Goal: Information Seeking & Learning: Check status

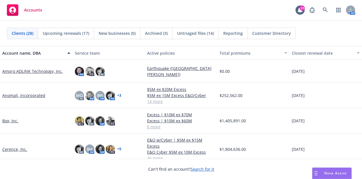
scroll to position [115, 0]
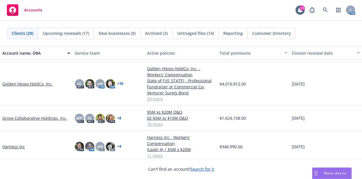
click at [31, 85] on link "Golden Hippo HoldCo, Inc." at bounding box center [27, 84] width 51 height 6
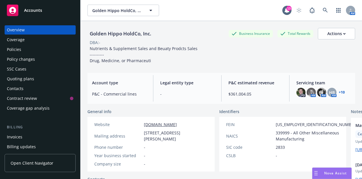
click at [49, 53] on div "Policies" at bounding box center [40, 49] width 67 height 9
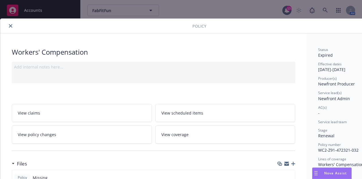
click at [10, 26] on icon "close" at bounding box center [10, 25] width 3 height 3
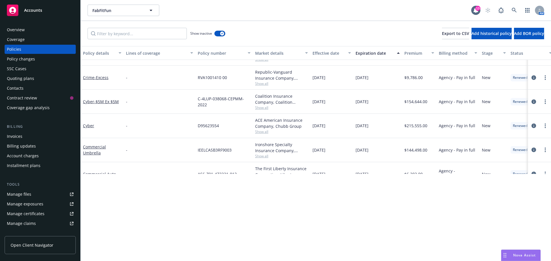
scroll to position [344, 0]
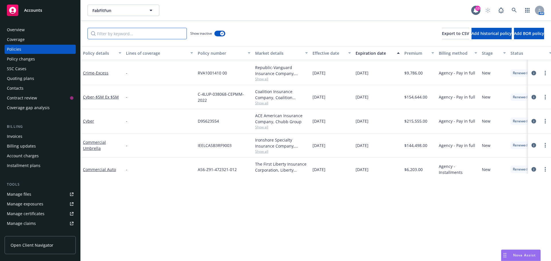
click at [143, 34] on input "Filter by keyword..." at bounding box center [137, 33] width 99 height 11
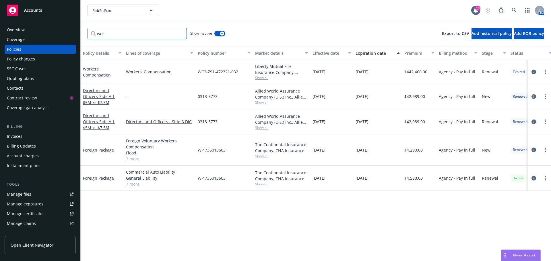
scroll to position [0, 0]
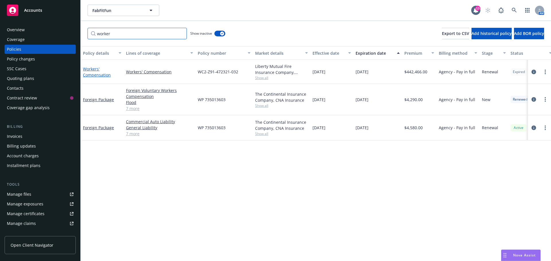
type input "worker"
click at [90, 70] on link "Workers' Compensation" at bounding box center [97, 71] width 28 height 11
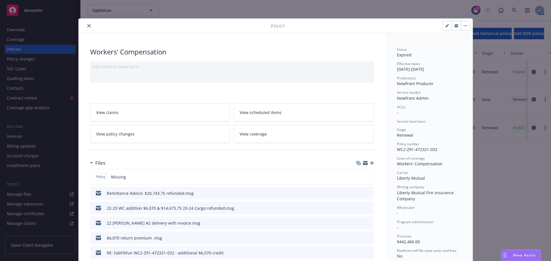
scroll to position [17, 0]
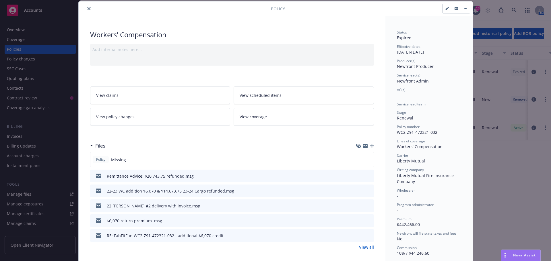
click at [88, 10] on icon "close" at bounding box center [88, 8] width 3 height 3
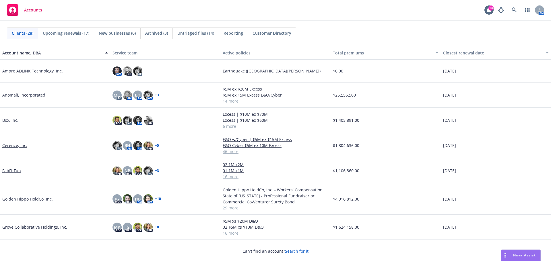
scroll to position [29, 0]
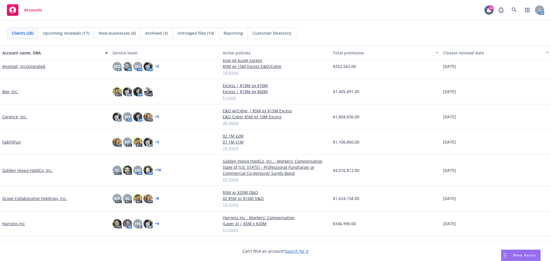
click at [8, 117] on link "Cerence, Inc." at bounding box center [14, 117] width 25 height 6
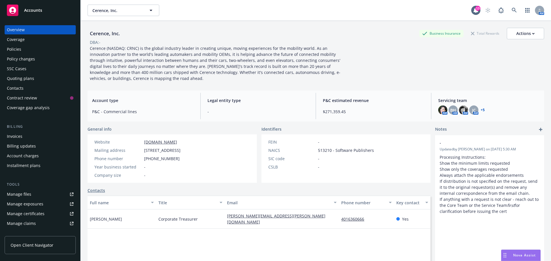
click at [39, 53] on div "Policies" at bounding box center [40, 49] width 67 height 9
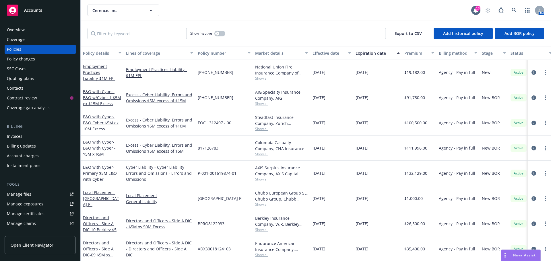
click at [22, 79] on div "Quoting plans" at bounding box center [20, 78] width 27 height 9
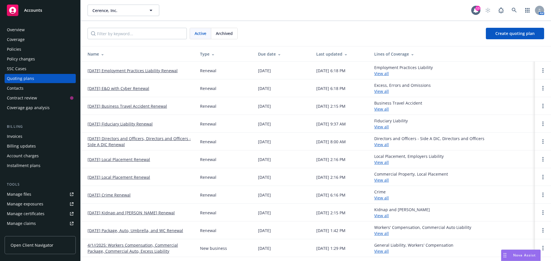
click at [18, 65] on div "SSC Cases" at bounding box center [17, 68] width 20 height 9
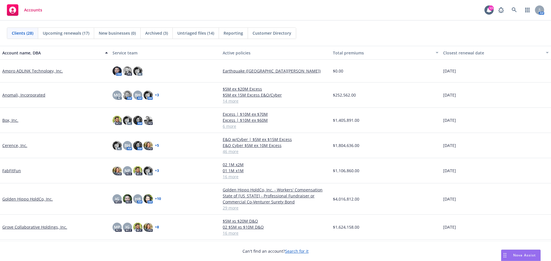
click at [21, 93] on link "Anomali, Incorporated" at bounding box center [23, 95] width 43 height 6
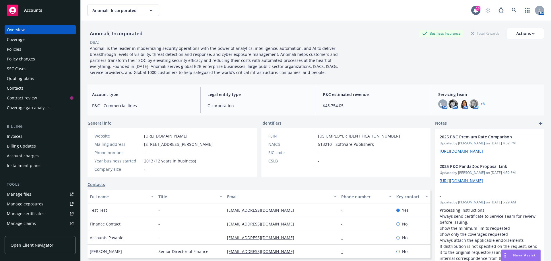
click at [20, 51] on div "Policies" at bounding box center [14, 49] width 14 height 9
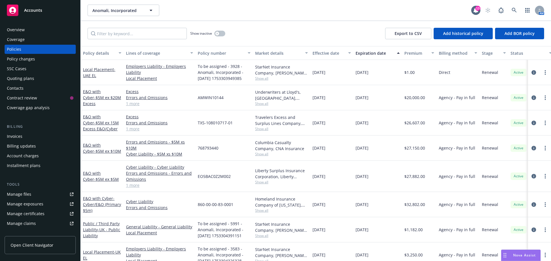
click at [25, 77] on div "Quoting plans" at bounding box center [20, 78] width 27 height 9
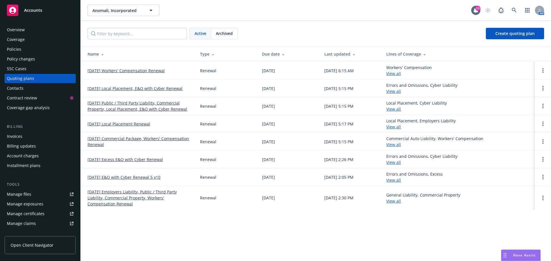
click at [124, 109] on link "08/01/25 Public / Third Party Liability, Commercial Property, Local Placement, …" at bounding box center [139, 106] width 103 height 12
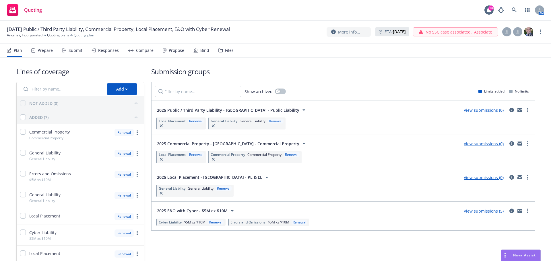
click at [305, 73] on h1 "Submission groups" at bounding box center [343, 71] width 384 height 9
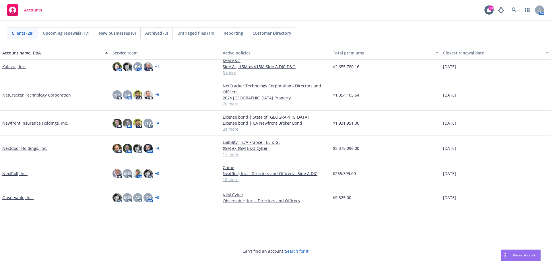
scroll to position [115, 0]
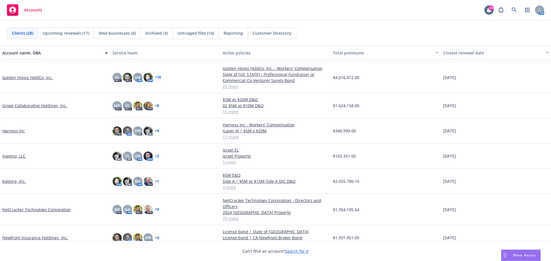
click at [19, 157] on link "Ingenio, LLC" at bounding box center [13, 156] width 23 height 6
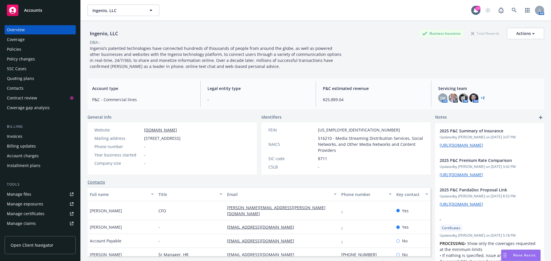
click at [17, 50] on div "Policies" at bounding box center [14, 49] width 14 height 9
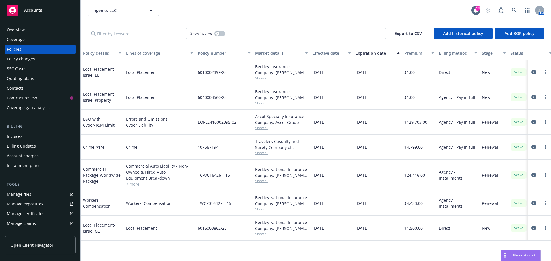
click at [24, 80] on div "Quoting plans" at bounding box center [20, 78] width 27 height 9
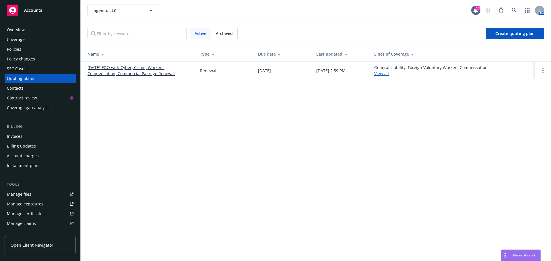
click at [28, 50] on div "Policies" at bounding box center [40, 49] width 67 height 9
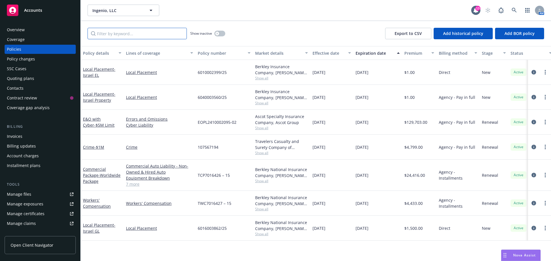
click at [138, 32] on input "Filter by keyword..." at bounding box center [137, 33] width 99 height 11
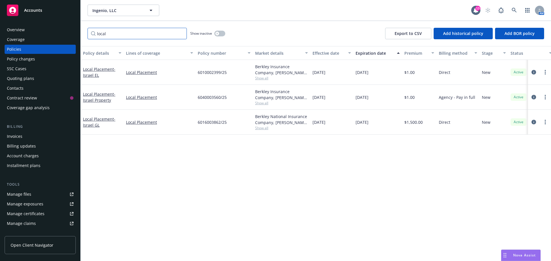
type input "local"
click at [220, 34] on button "button" at bounding box center [219, 34] width 11 height 6
click at [220, 33] on button "button" at bounding box center [219, 34] width 11 height 6
click at [15, 47] on div "Policies" at bounding box center [14, 49] width 14 height 9
click at [22, 59] on div "Policy changes" at bounding box center [21, 59] width 28 height 9
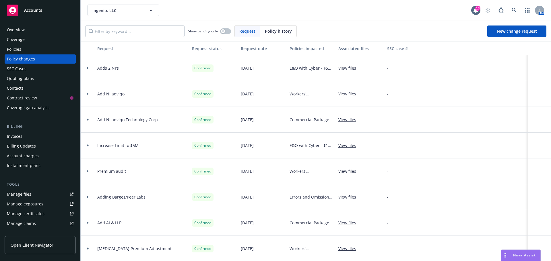
click at [20, 46] on div "Policies" at bounding box center [14, 49] width 14 height 9
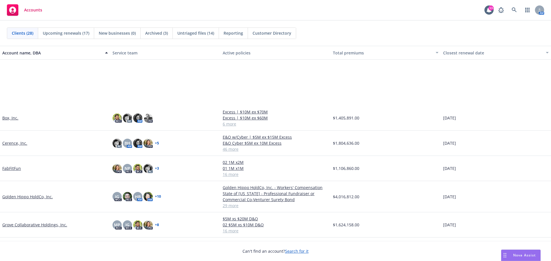
scroll to position [86, 0]
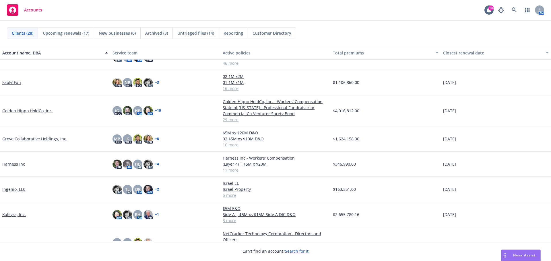
click at [30, 112] on link "Golden Hippo HoldCo, Inc." at bounding box center [27, 111] width 51 height 6
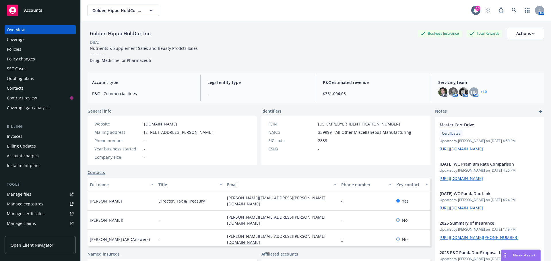
click at [29, 154] on div "Account charges" at bounding box center [23, 156] width 32 height 9
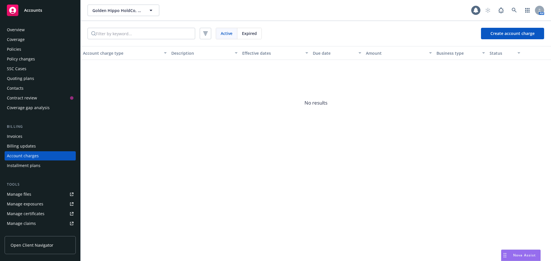
scroll to position [16, 0]
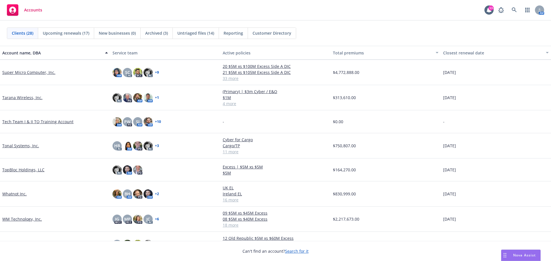
scroll to position [477, 0]
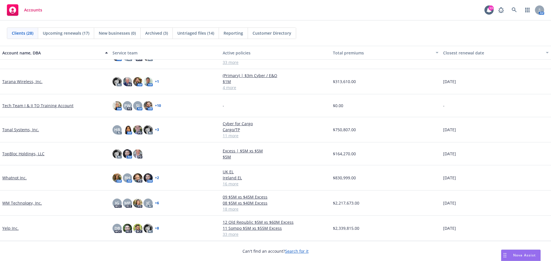
click at [14, 228] on link "Yelp Inc." at bounding box center [10, 229] width 16 height 6
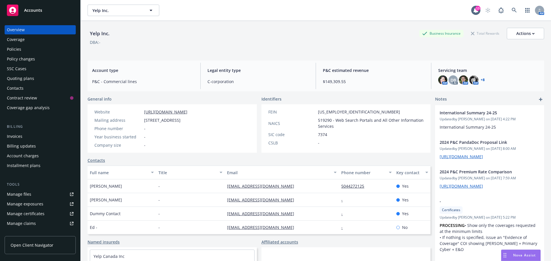
click at [27, 157] on div "Account charges" at bounding box center [23, 156] width 32 height 9
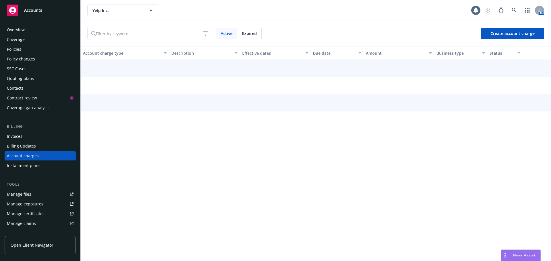
scroll to position [16, 0]
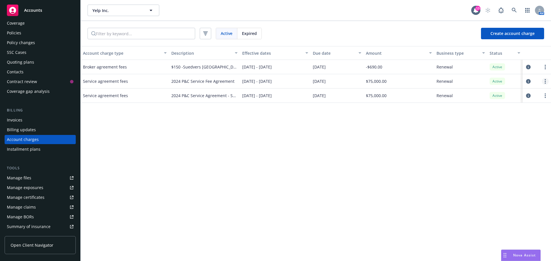
click at [545, 84] on link "more" at bounding box center [545, 81] width 7 height 7
click at [150, 83] on div "Service agreement fees" at bounding box center [125, 81] width 88 height 14
click at [195, 82] on span "2024 P&C Service Fee Agreement" at bounding box center [202, 81] width 63 height 6
click at [528, 80] on icon "circleInformation" at bounding box center [528, 81] width 5 height 5
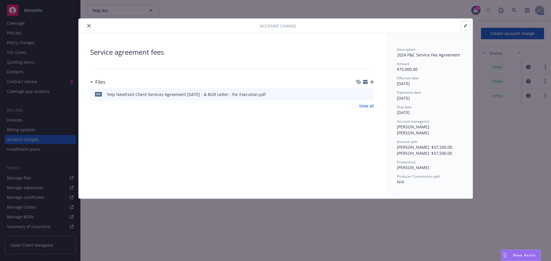
click at [89, 26] on icon "close" at bounding box center [88, 25] width 3 height 3
